Goal: Task Accomplishment & Management: Manage account settings

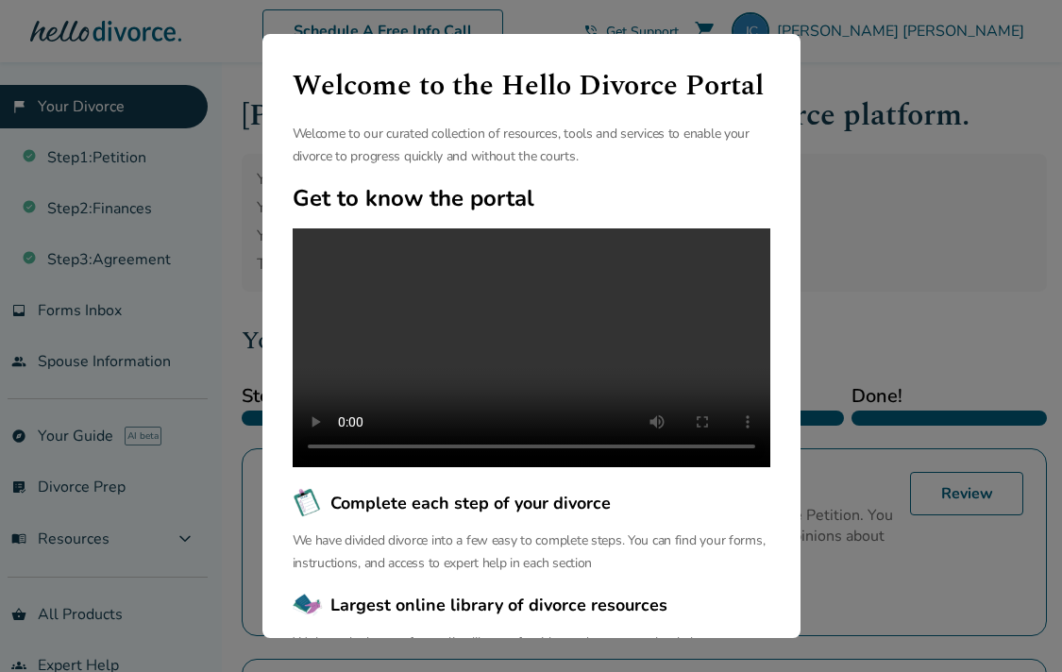
click at [937, 199] on div "Welcome to the Hello Divorce Portal Welcome to our curated collection of resour…" at bounding box center [531, 336] width 1062 height 672
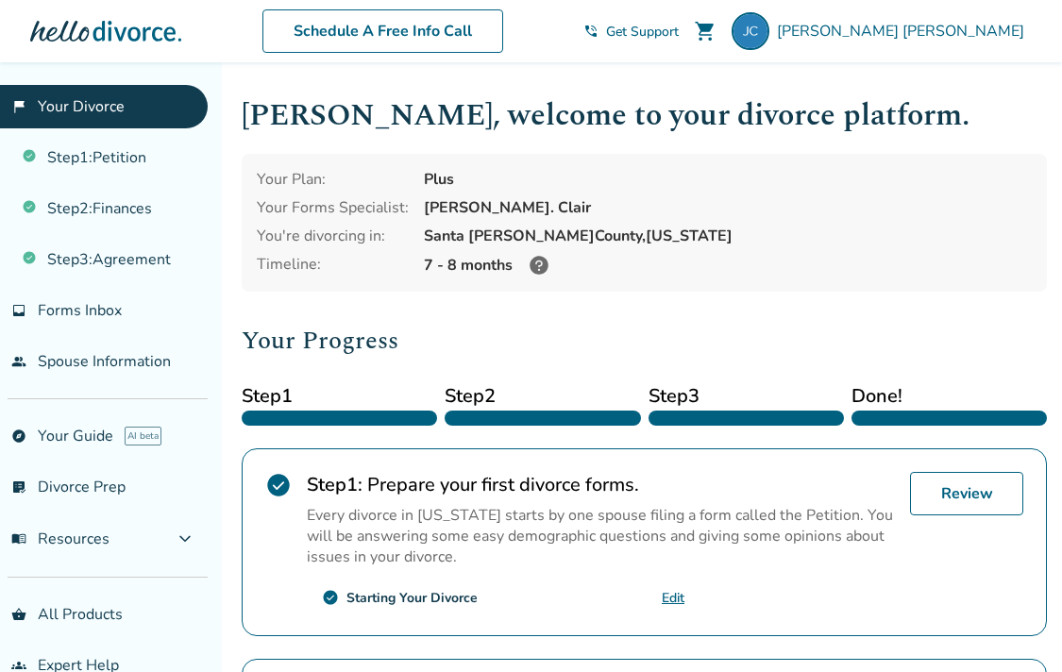
click at [459, 352] on h2 "Your Progress" at bounding box center [644, 341] width 805 height 38
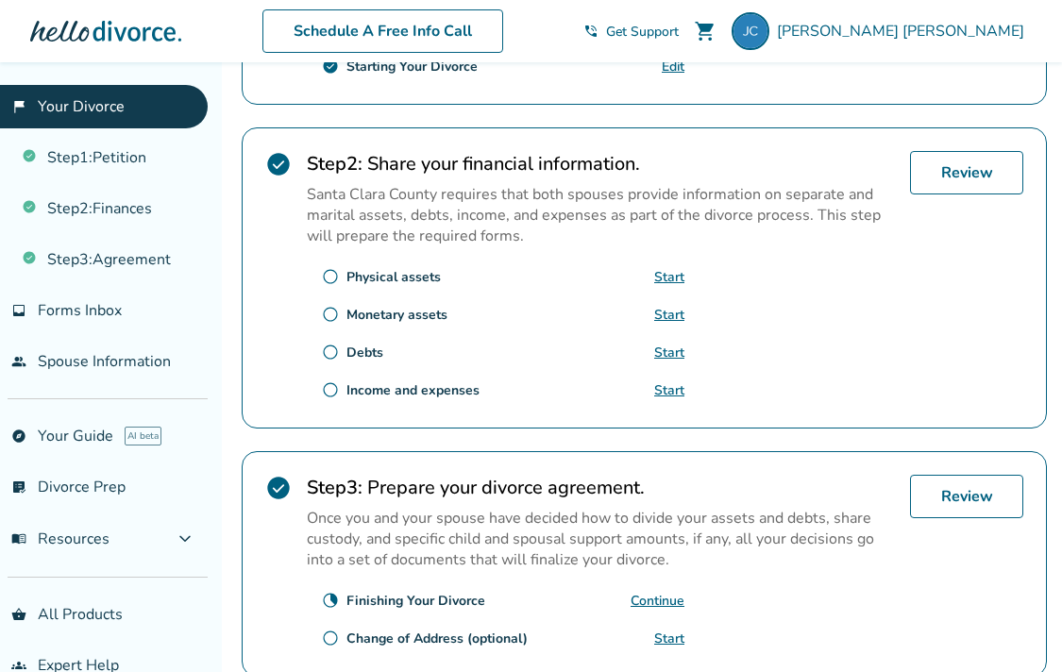
scroll to position [634, 0]
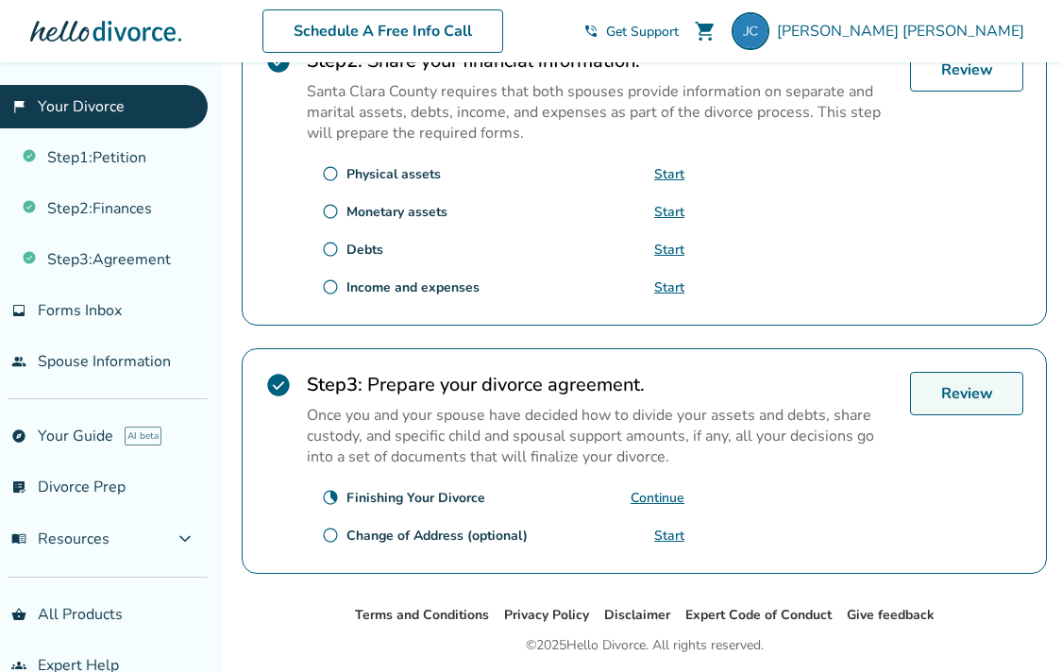
click at [981, 397] on link "Review" at bounding box center [966, 393] width 113 height 43
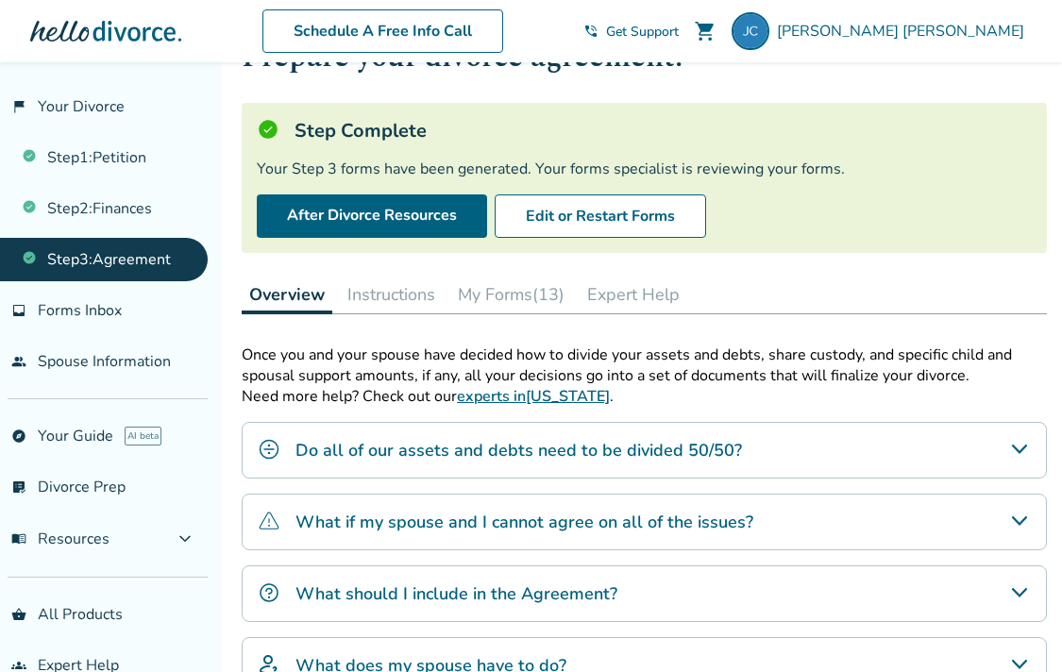
scroll to position [338, 0]
